Goal: Transaction & Acquisition: Purchase product/service

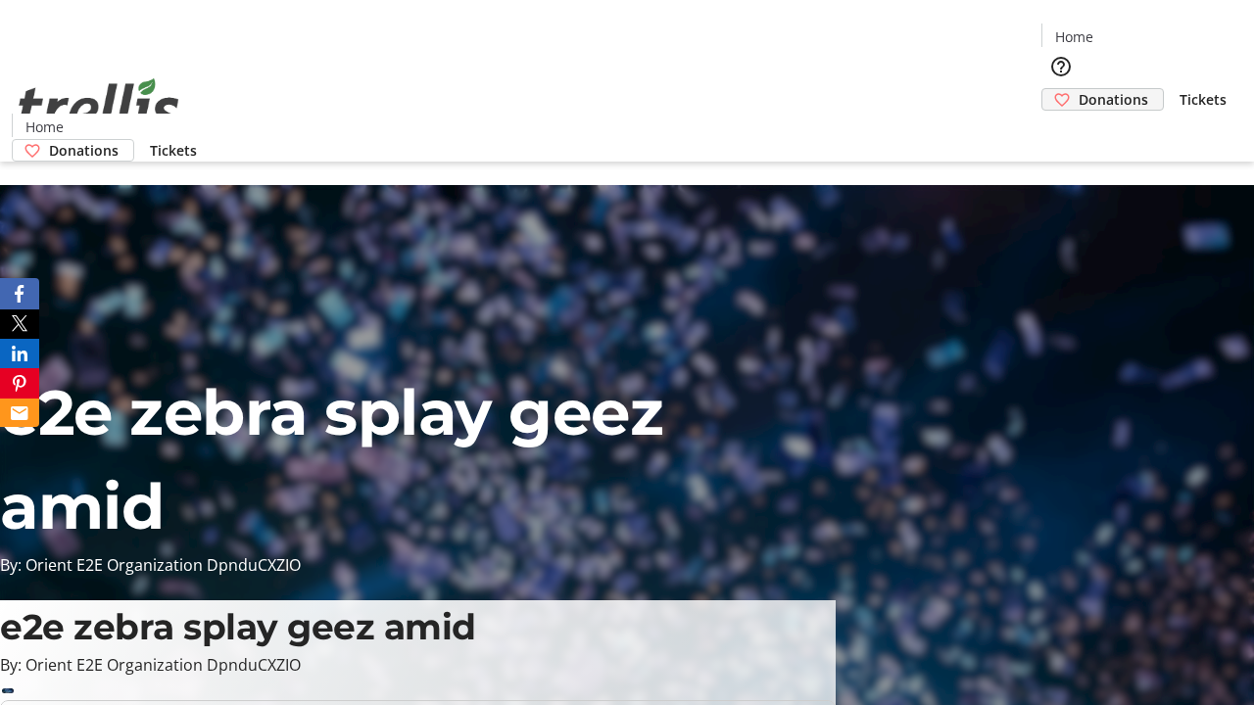
click at [1078, 89] on span "Donations" at bounding box center [1113, 99] width 70 height 21
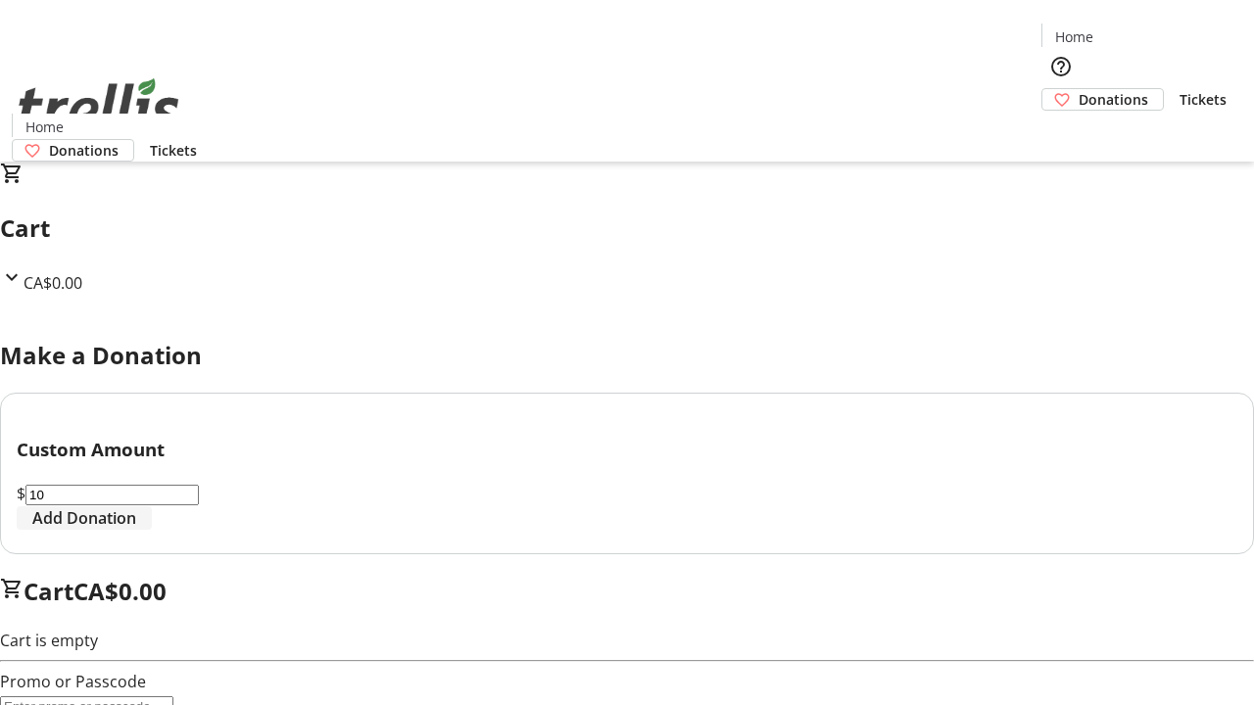
click at [136, 530] on span "Add Donation" at bounding box center [84, 518] width 104 height 24
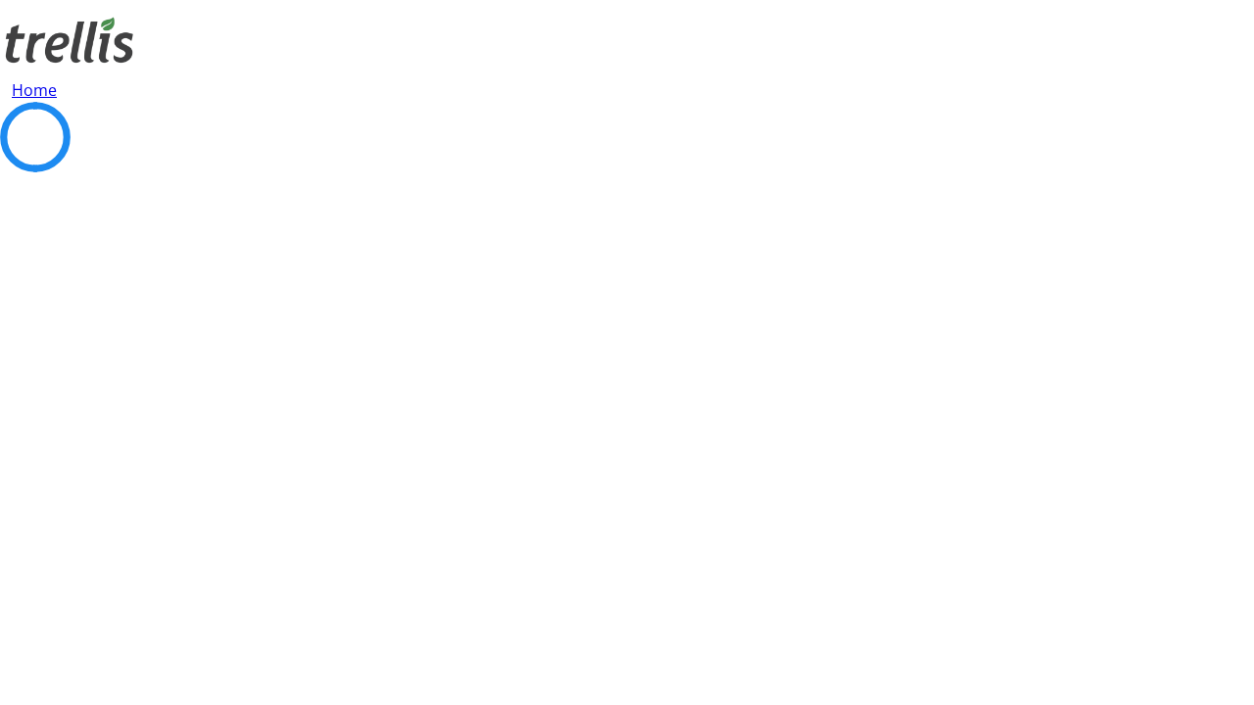
select select "CA"
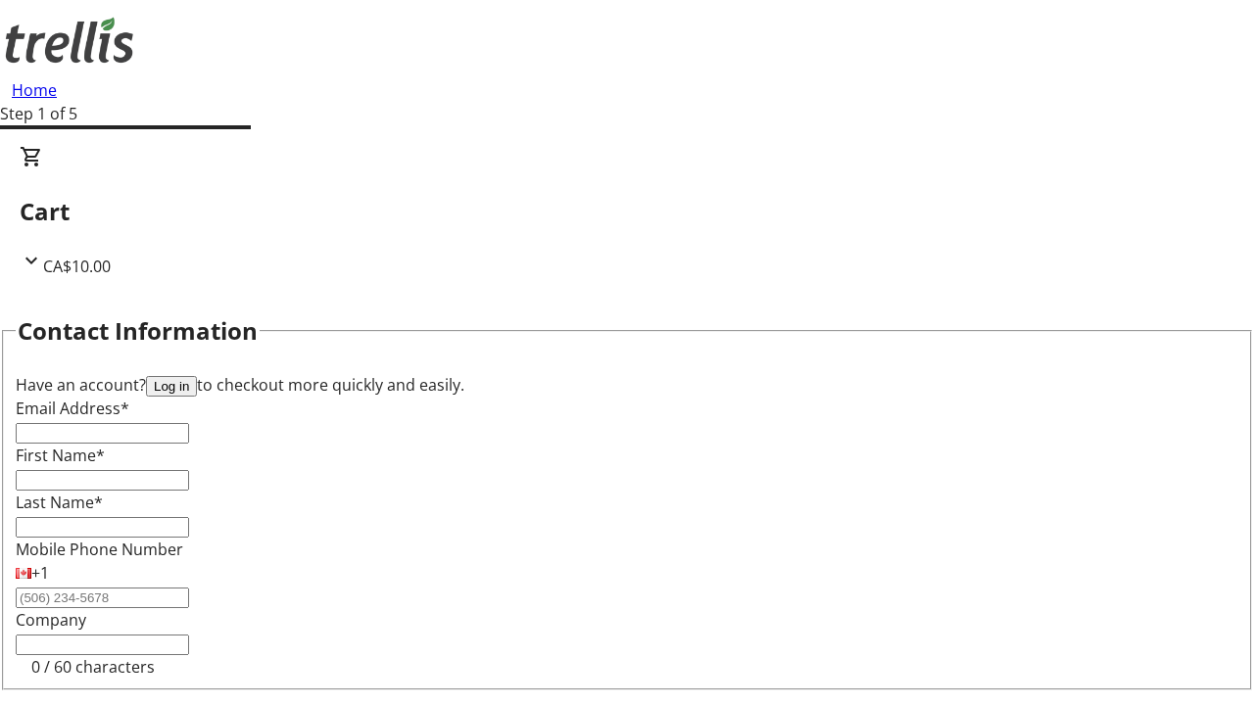
click at [197, 376] on button "Log in" at bounding box center [171, 386] width 51 height 21
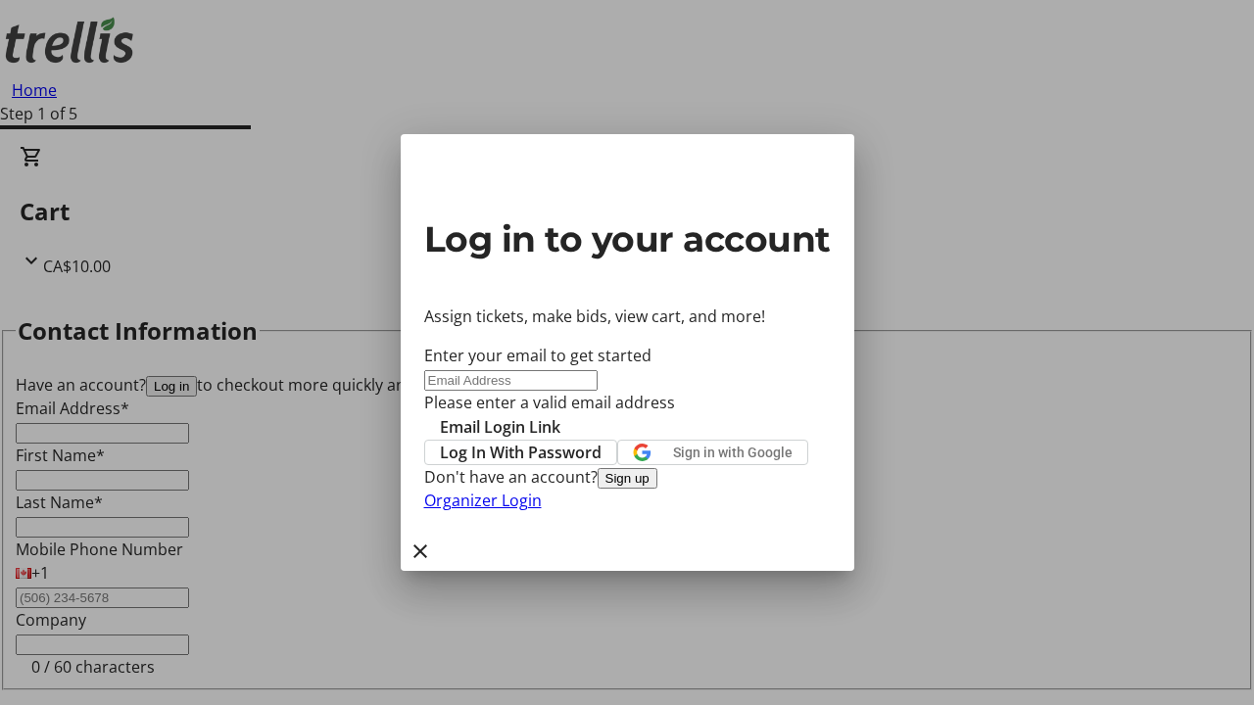
click at [657, 489] on button "Sign up" at bounding box center [627, 478] width 60 height 21
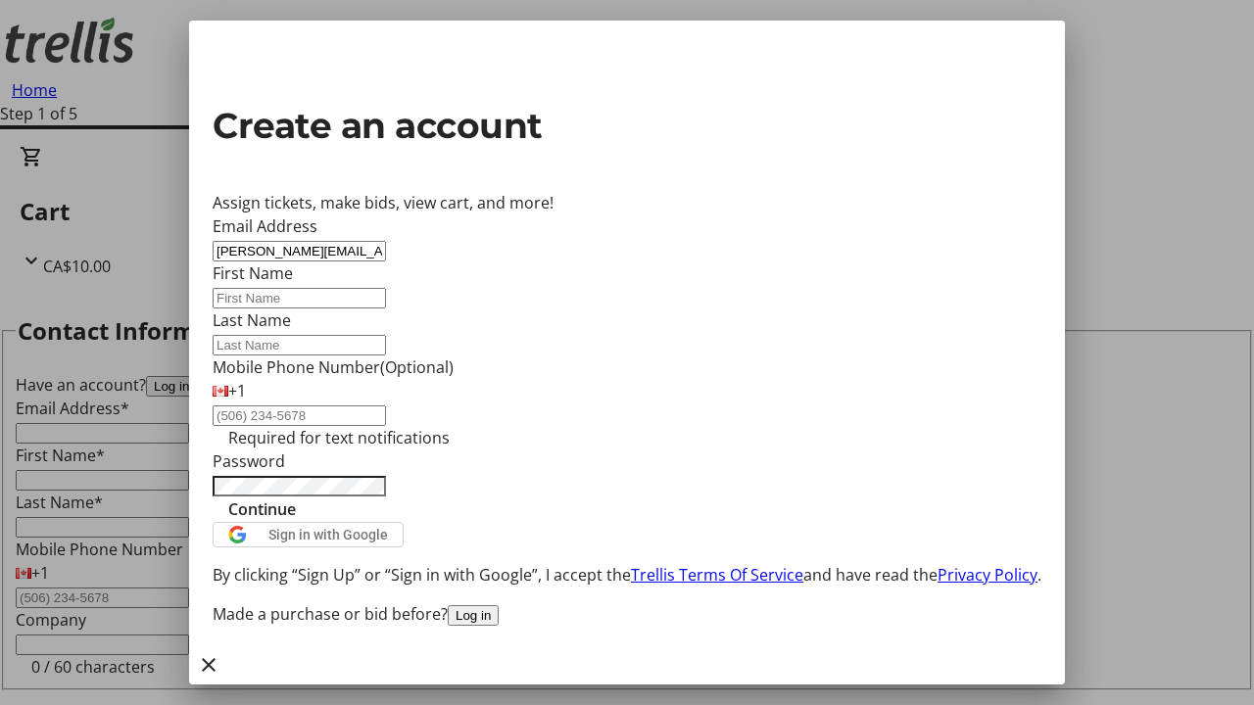
type input "[PERSON_NAME][EMAIL_ADDRESS][DOMAIN_NAME]"
type input "[PERSON_NAME]"
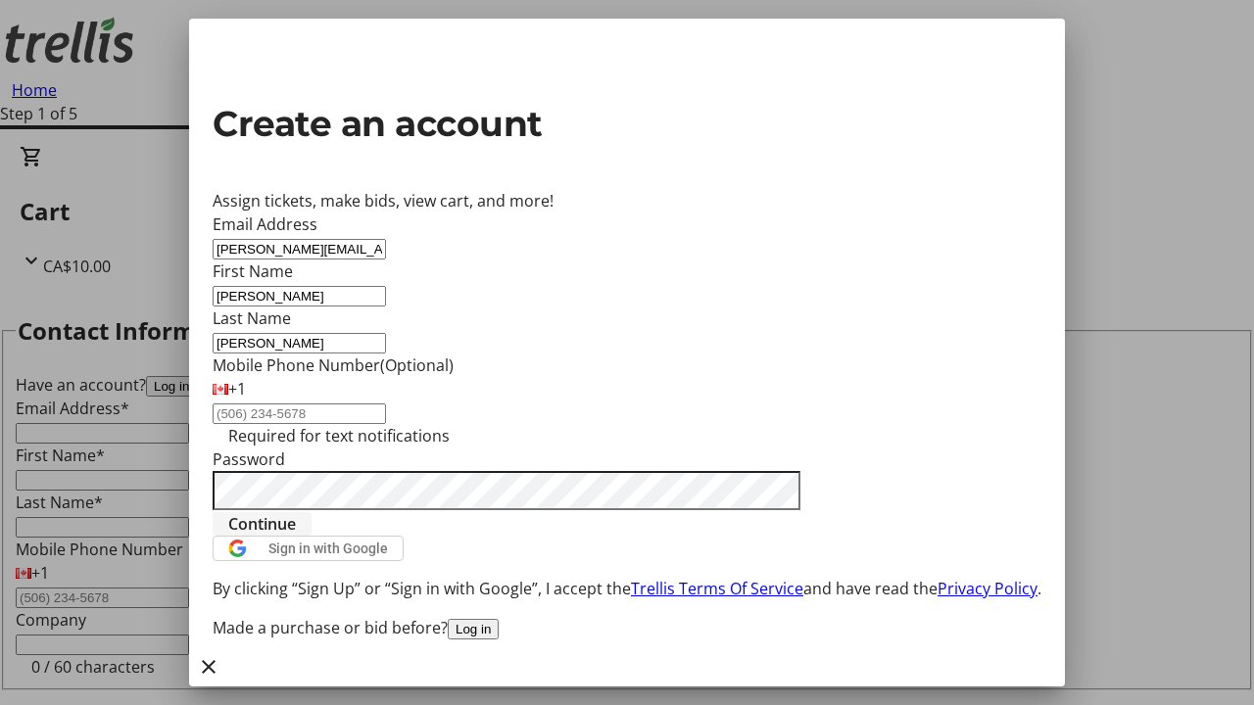
click at [296, 536] on span "Continue" at bounding box center [262, 524] width 68 height 24
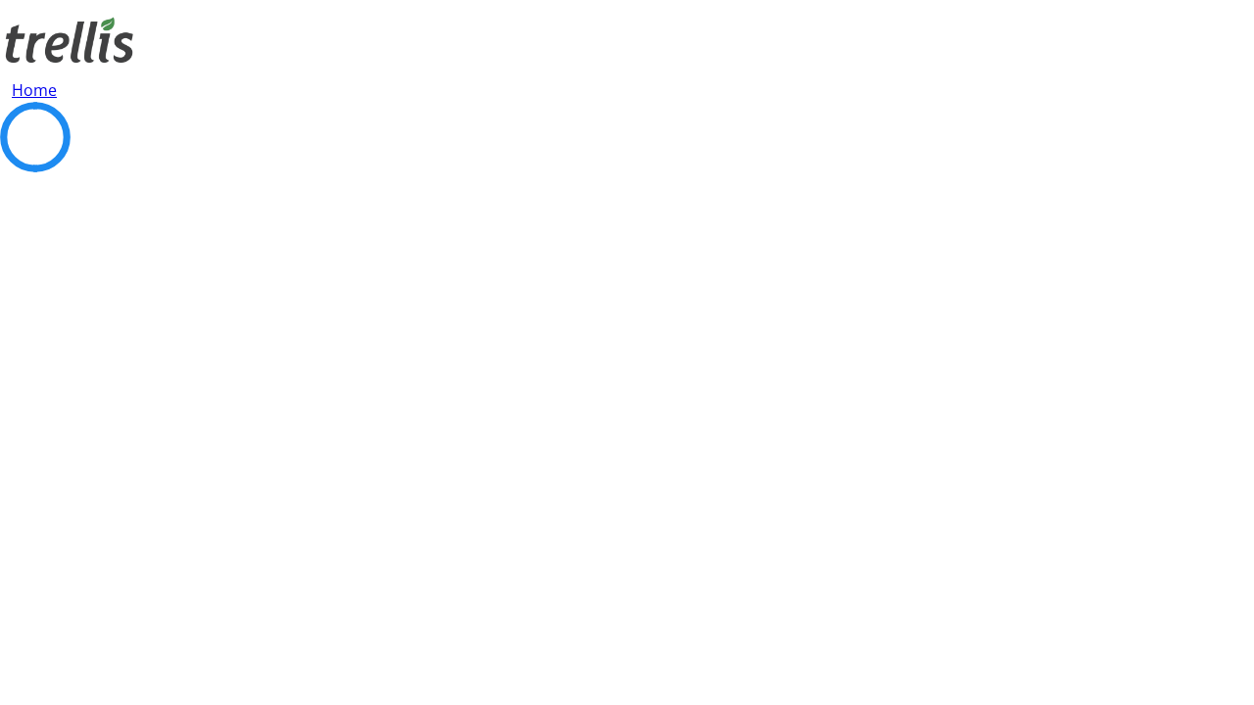
select select "BC"
select select "CA"
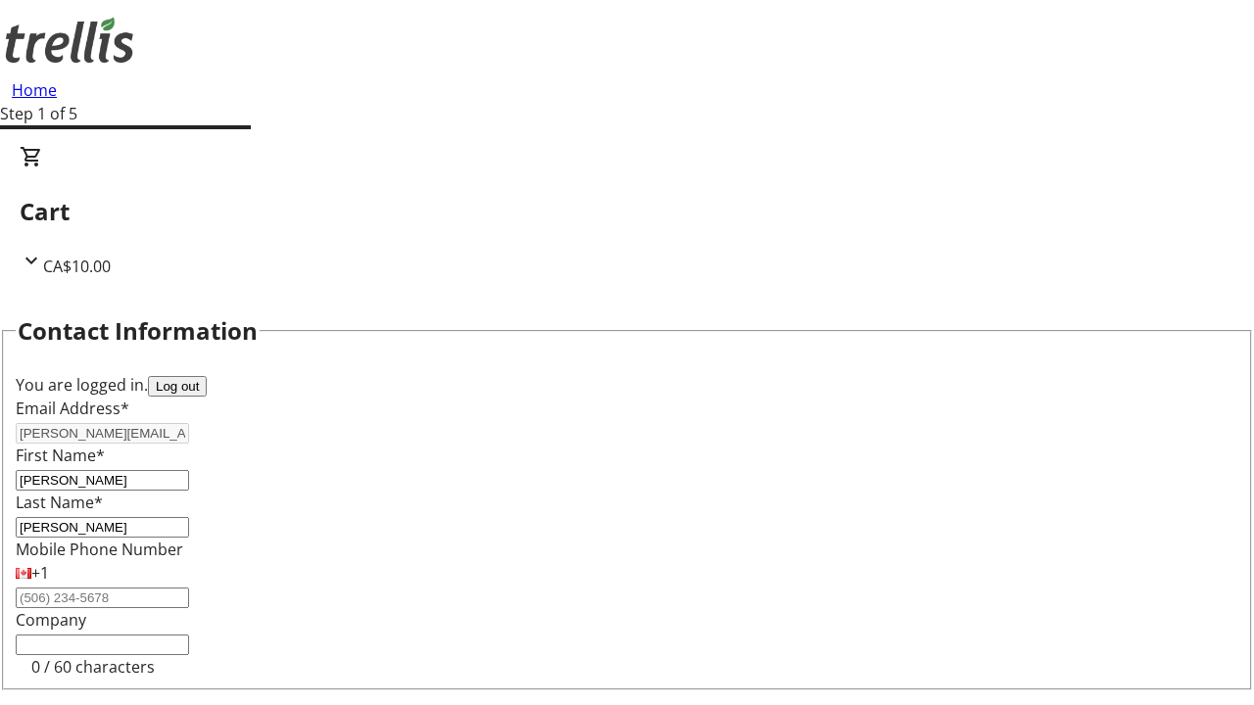
type input "Kelowna"
type input "V1Y 0C2"
select select "BC"
select select "CA"
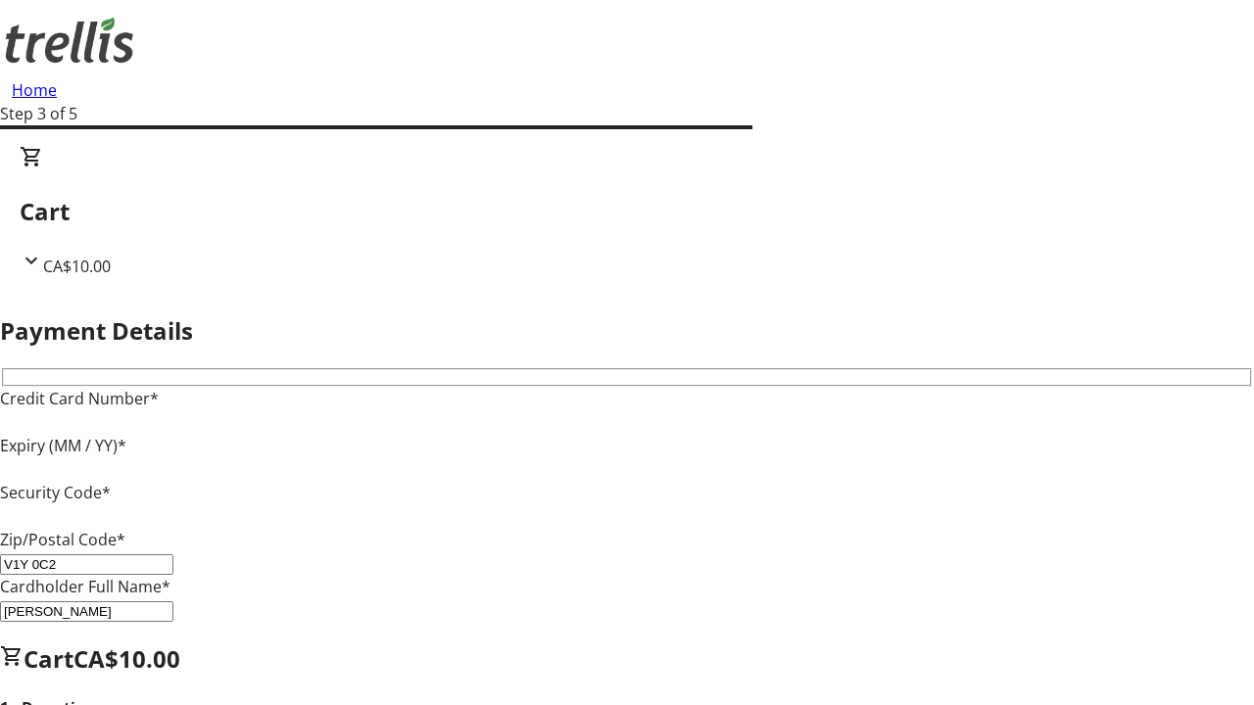
type input "V1Y 0C2"
